Goal: Task Accomplishment & Management: Use online tool/utility

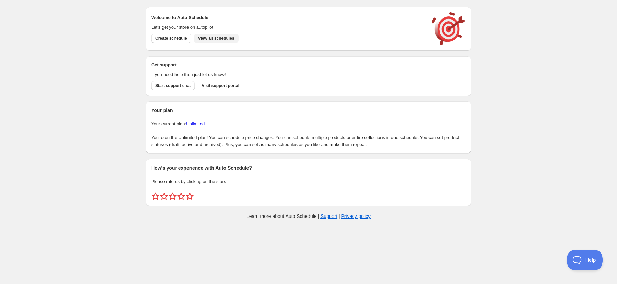
click at [223, 39] on span "View all schedules" at bounding box center [216, 38] width 36 height 5
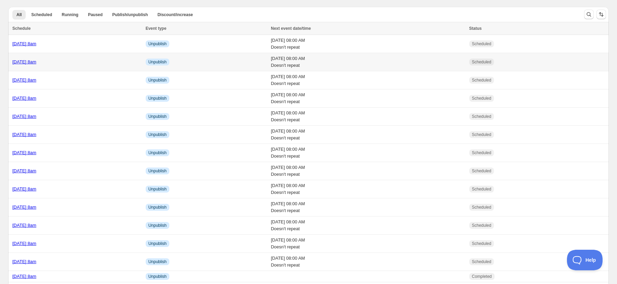
click at [19, 63] on link "[DATE] 8am" at bounding box center [24, 61] width 24 height 5
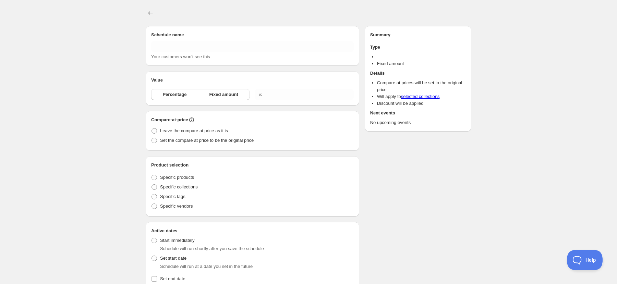
type input "[DATE] 8am"
radio input "true"
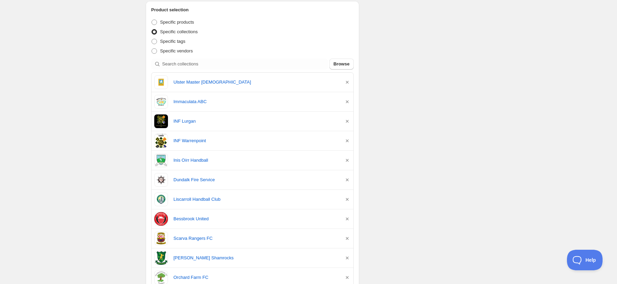
scroll to position [134, 0]
